Goal: Transaction & Acquisition: Purchase product/service

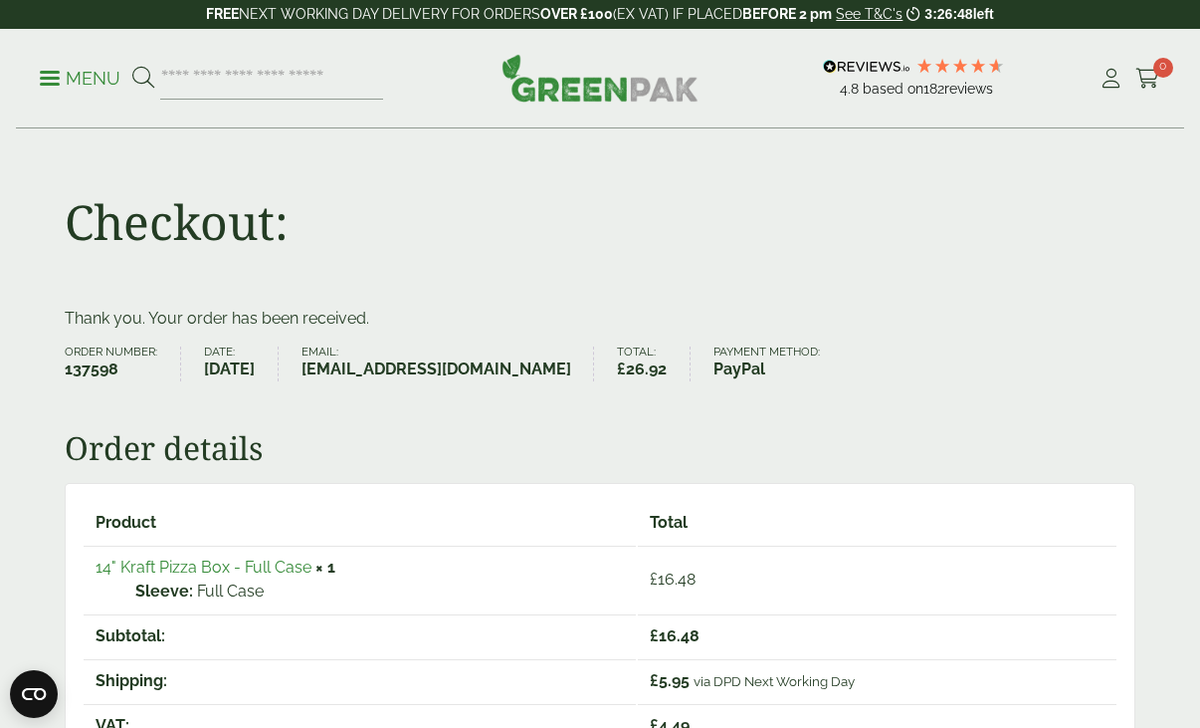
click at [58, 72] on link "Menu" at bounding box center [80, 77] width 81 height 20
click at [58, 80] on p "Menu" at bounding box center [80, 79] width 81 height 24
click at [588, 103] on div "Menu 4.8 Based on 182 reviews My Account" at bounding box center [600, 79] width 1168 height 100
click at [588, 98] on img at bounding box center [600, 78] width 197 height 48
